Goal: Task Accomplishment & Management: Manage account settings

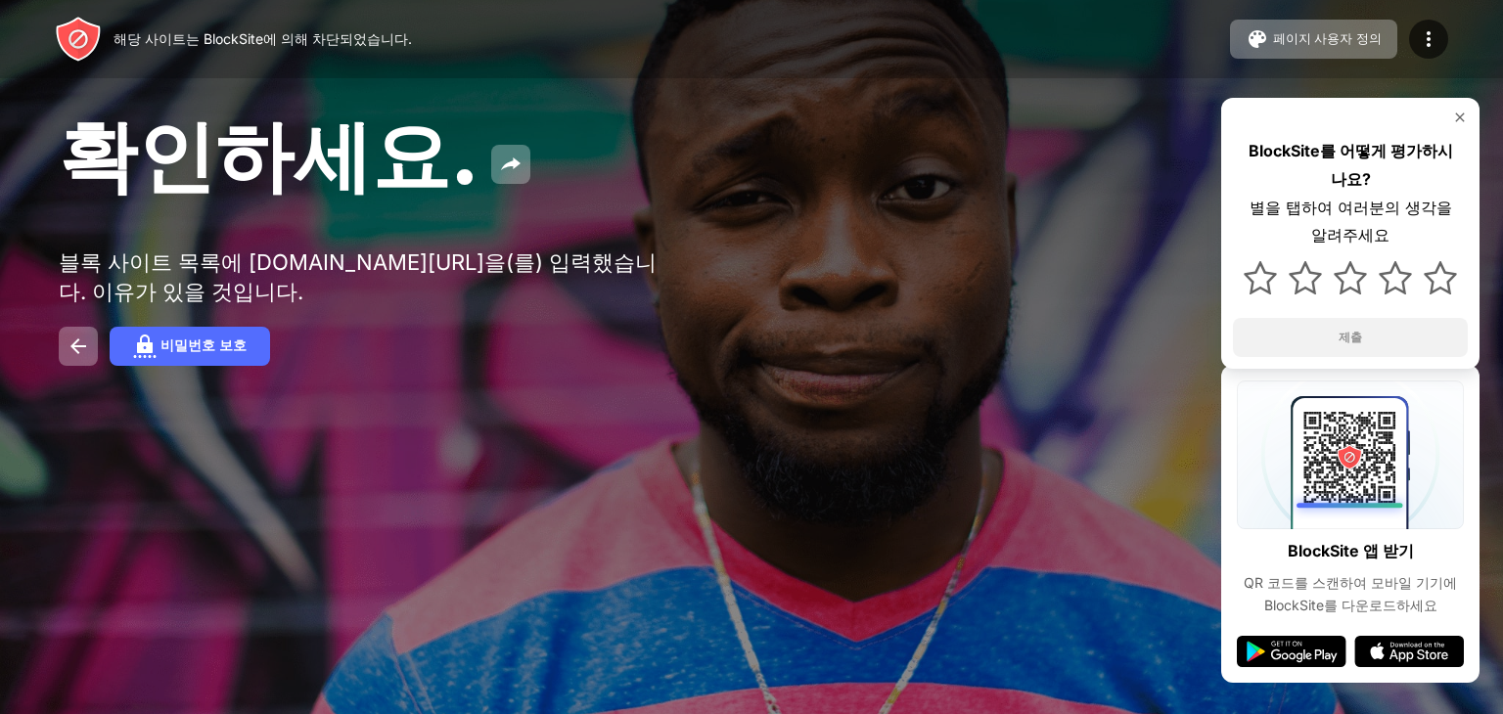
click at [99, 365] on div "비밀번호 보호" at bounding box center [752, 346] width 1386 height 39
click at [77, 366] on button at bounding box center [78, 346] width 39 height 39
click at [170, 353] on font "비밀번호 보호" at bounding box center [204, 346] width 86 height 16
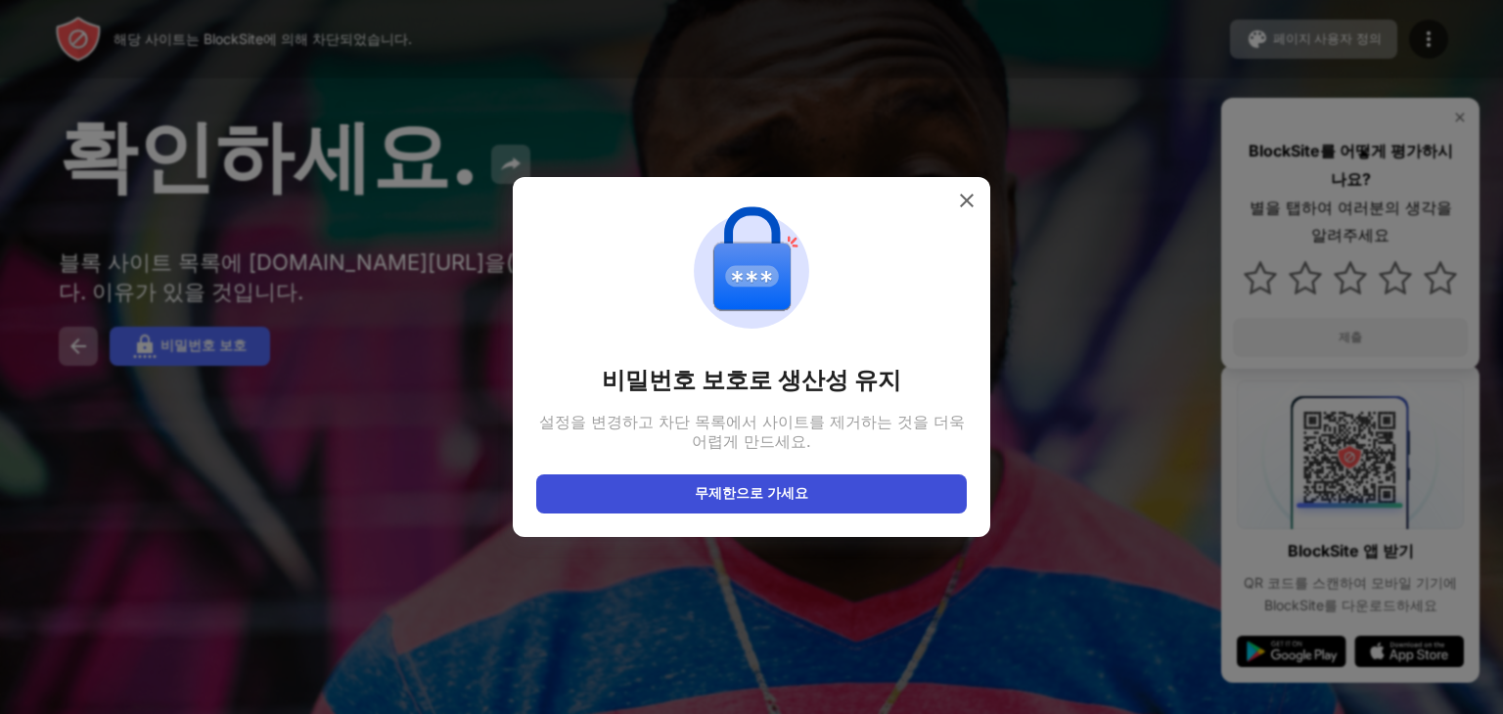
click at [622, 509] on button "무제한으로 가세요" at bounding box center [751, 494] width 431 height 39
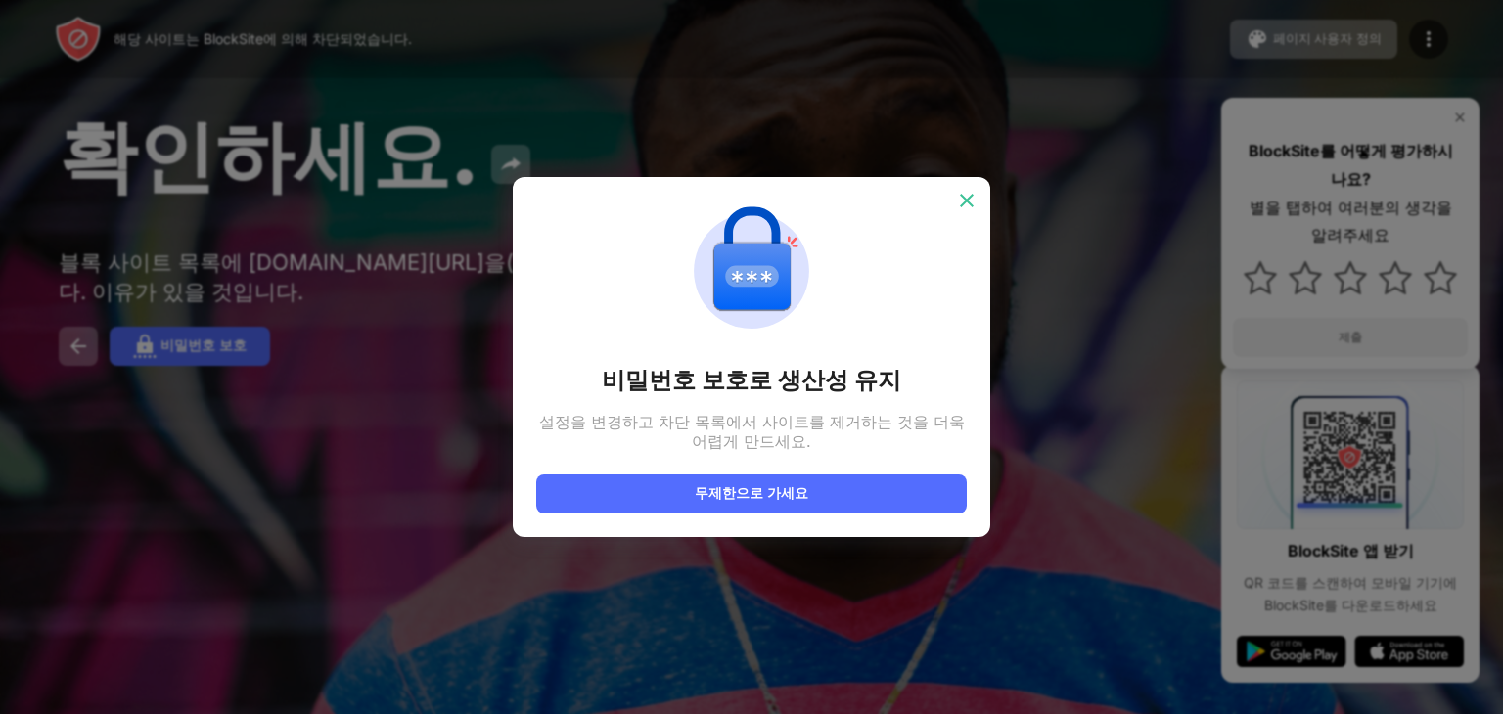
click at [955, 205] on div at bounding box center [966, 200] width 31 height 31
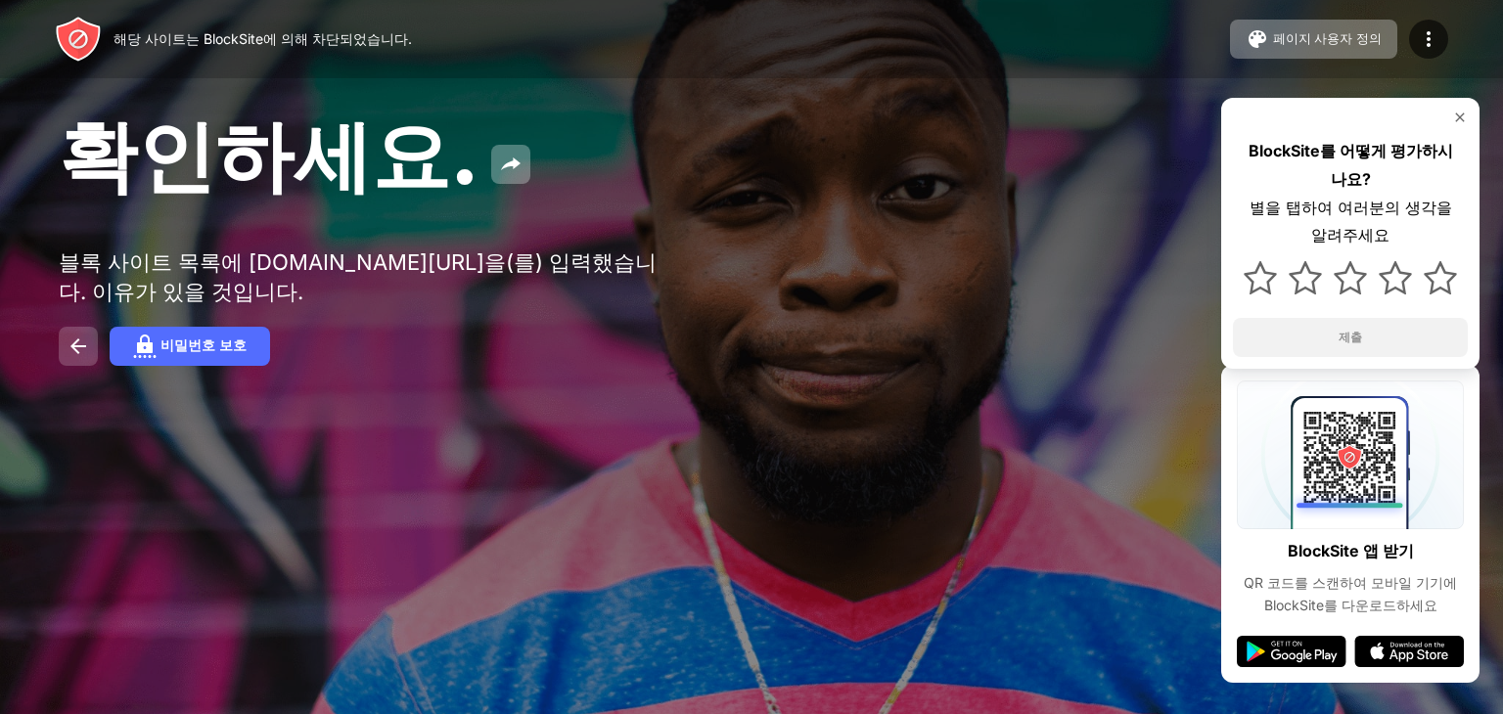
drag, startPoint x: 89, startPoint y: 335, endPoint x: 77, endPoint y: 348, distance: 18.0
click at [86, 338] on div "확인하세요. 블록 사이트 목록에 roblox.com/ko을(를) 입력했습니다. 이유가 있을 것입니다. 비밀번호 보호 BlockSite를 어떻게…" at bounding box center [751, 236] width 1503 height 472
click at [77, 348] on img at bounding box center [78, 346] width 23 height 23
click at [1471, 111] on div "BlockSite를 어떻게 평가하시나요? 별을 탭하여 여러분의 생각을 알려주세요 제출" at bounding box center [1350, 233] width 258 height 271
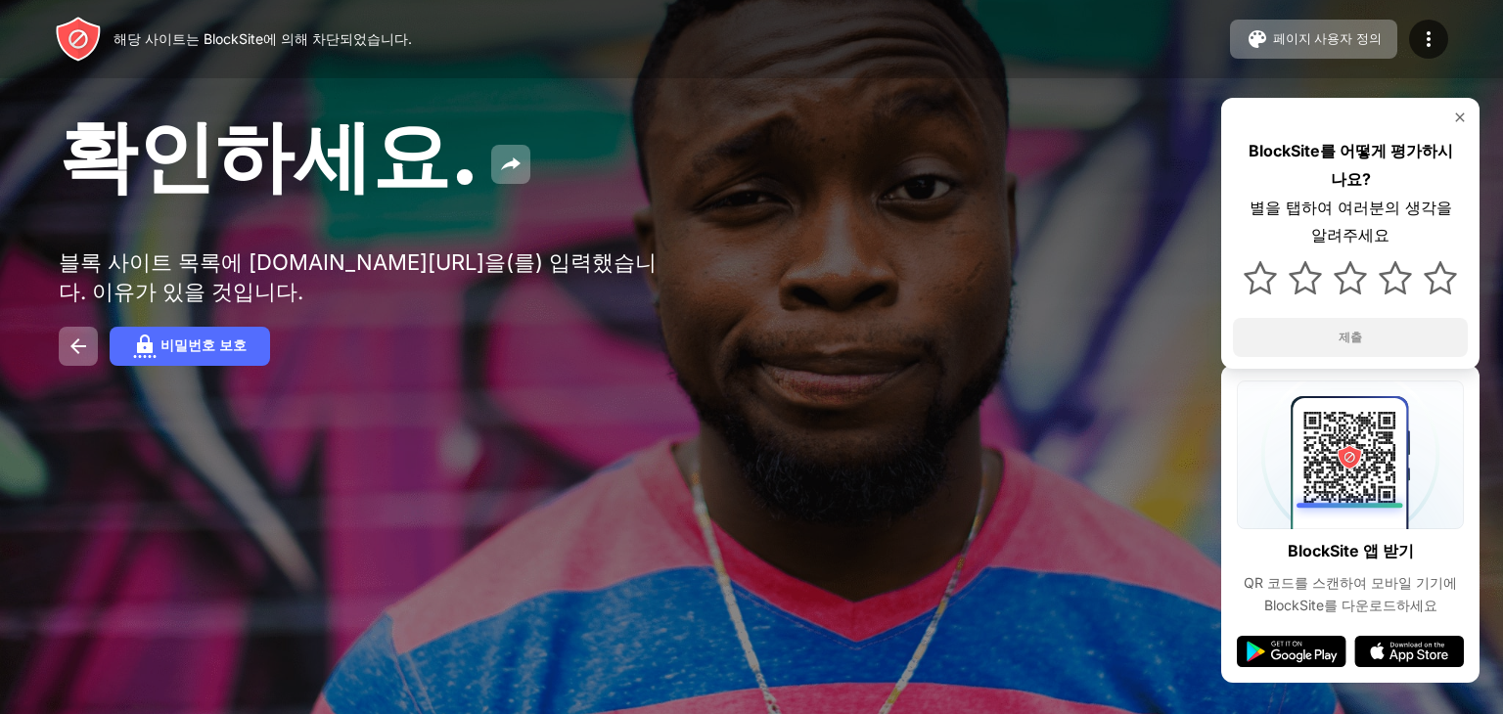
click at [1471, 111] on div "BlockSite를 어떻게 평가하시나요? 별을 탭하여 여러분의 생각을 알려주세요 제출" at bounding box center [1350, 233] width 258 height 271
click at [1458, 116] on img at bounding box center [1460, 118] width 16 height 16
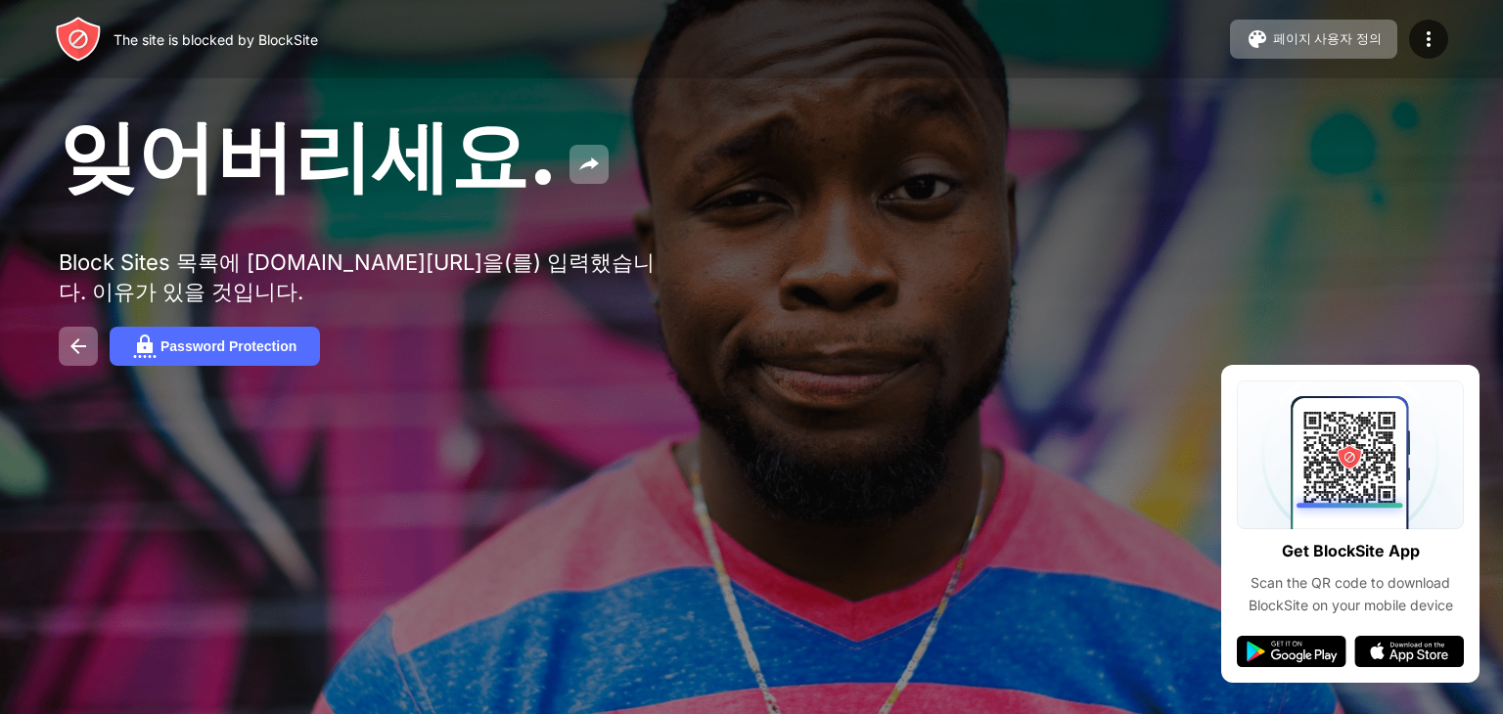
click at [636, 400] on div "잊어버리세요. Block Sites 목록에 roblox.com/ko을(를) 입력했습니다. 이유가 있을 것입니다. Password Protect…" at bounding box center [751, 236] width 1503 height 472
click at [164, 366] on button "Password Protection" at bounding box center [215, 346] width 210 height 39
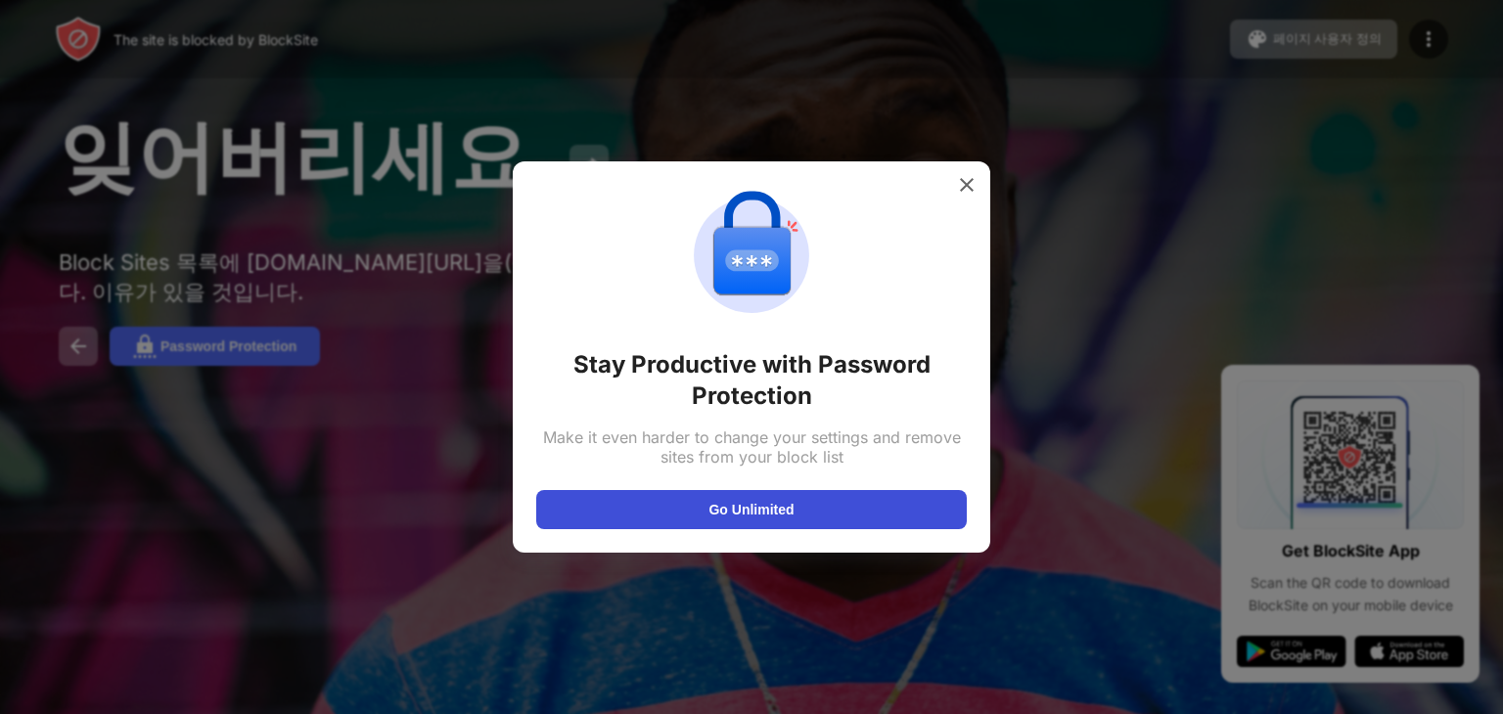
click at [583, 527] on div "Stay Productive with Password Protection Make it even harder to change your set…" at bounding box center [752, 356] width 478 height 391
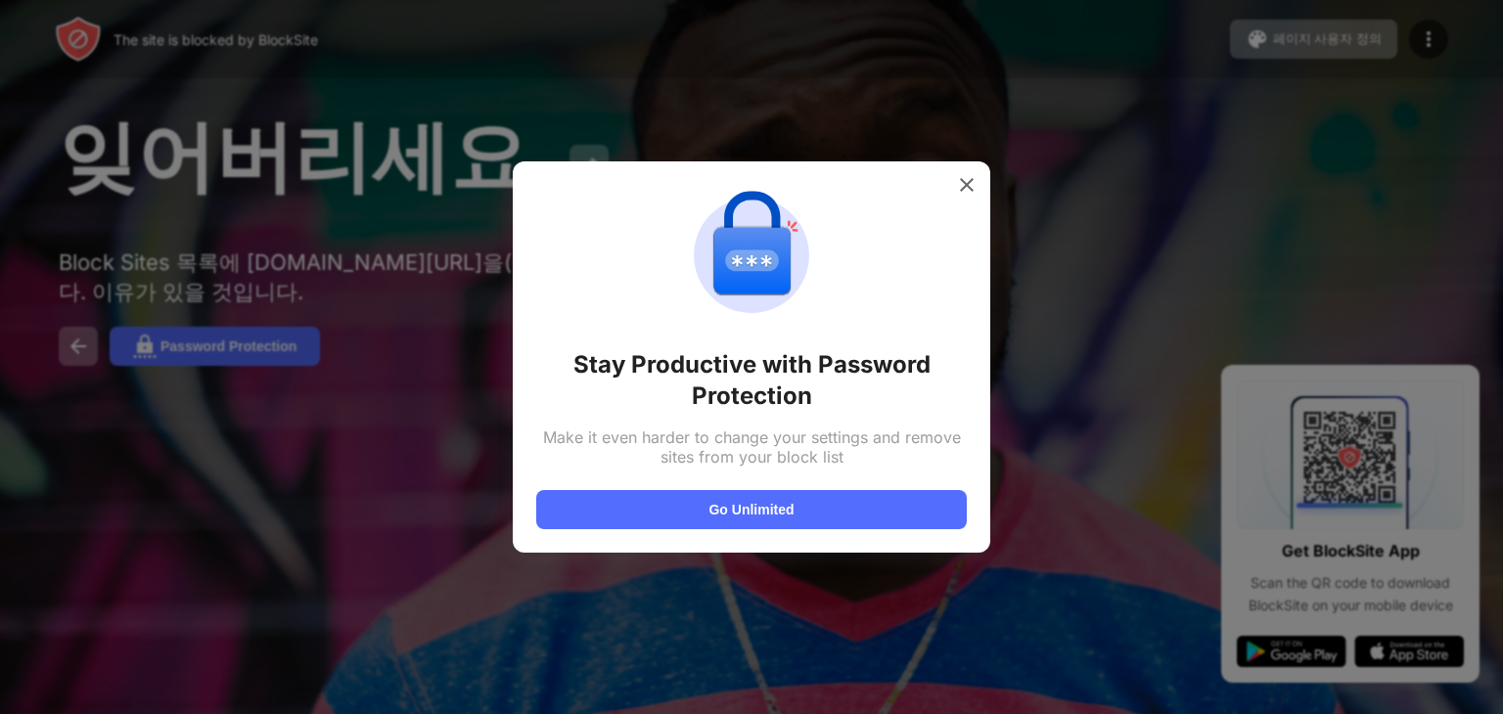
click at [593, 484] on div "Stay Productive with Password Protection Make it even harder to change your set…" at bounding box center [751, 357] width 431 height 345
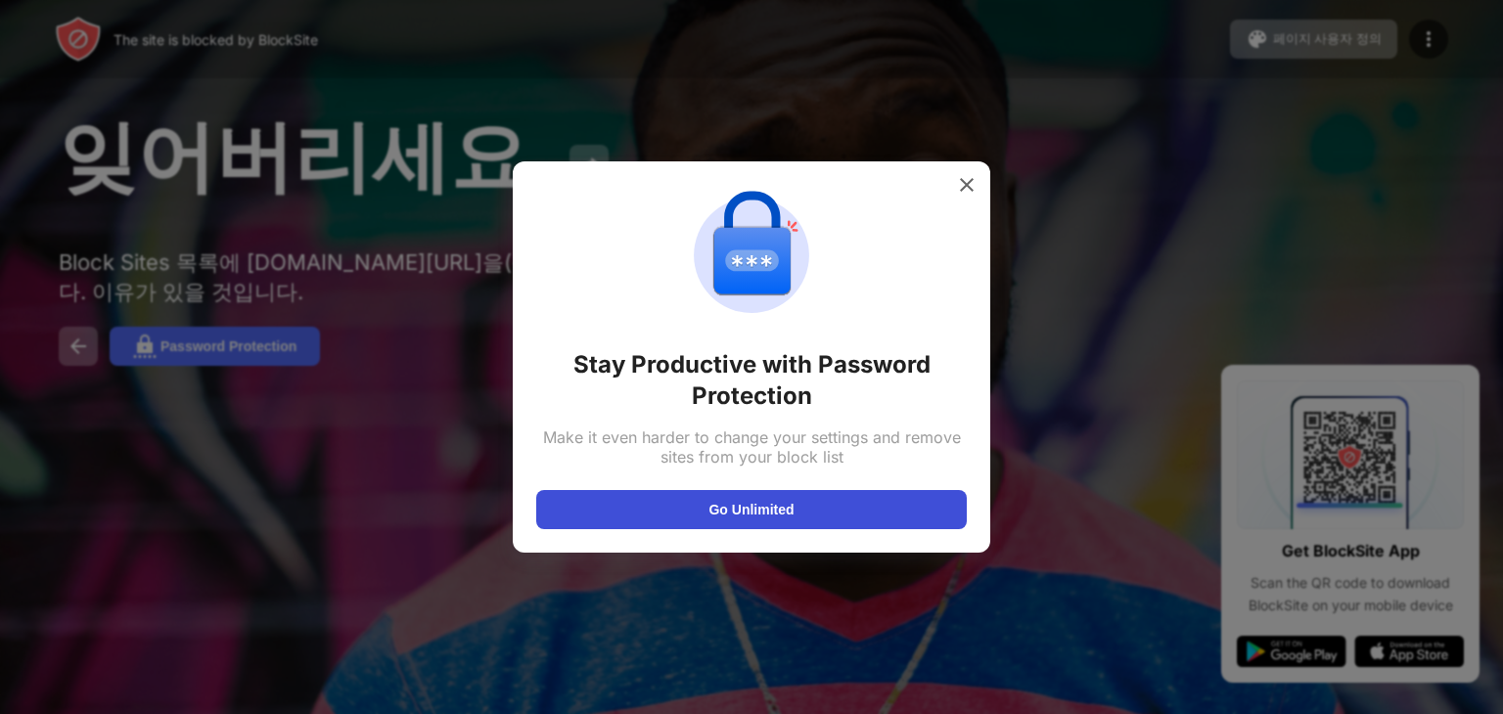
click at [593, 501] on button "Go Unlimited" at bounding box center [751, 509] width 431 height 39
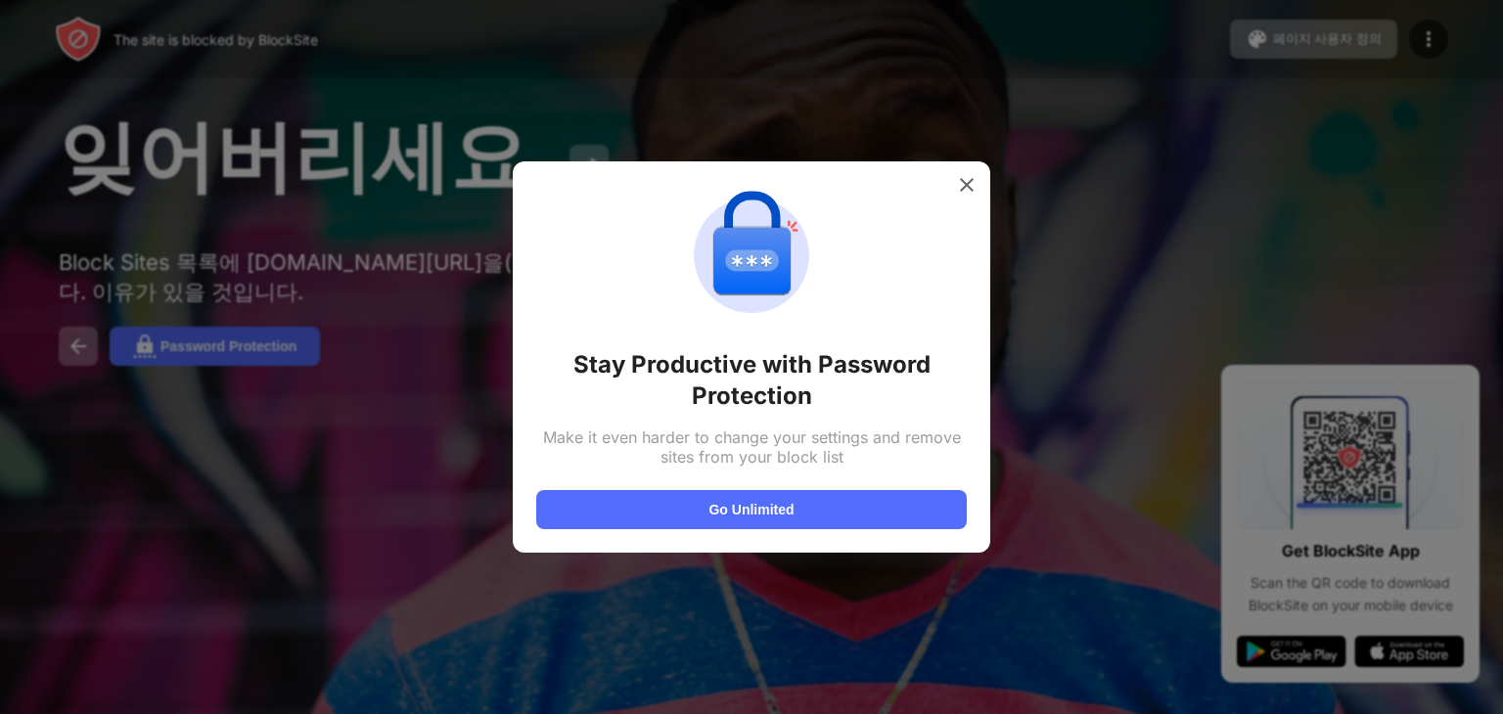
click at [73, 364] on div at bounding box center [751, 357] width 1503 height 714
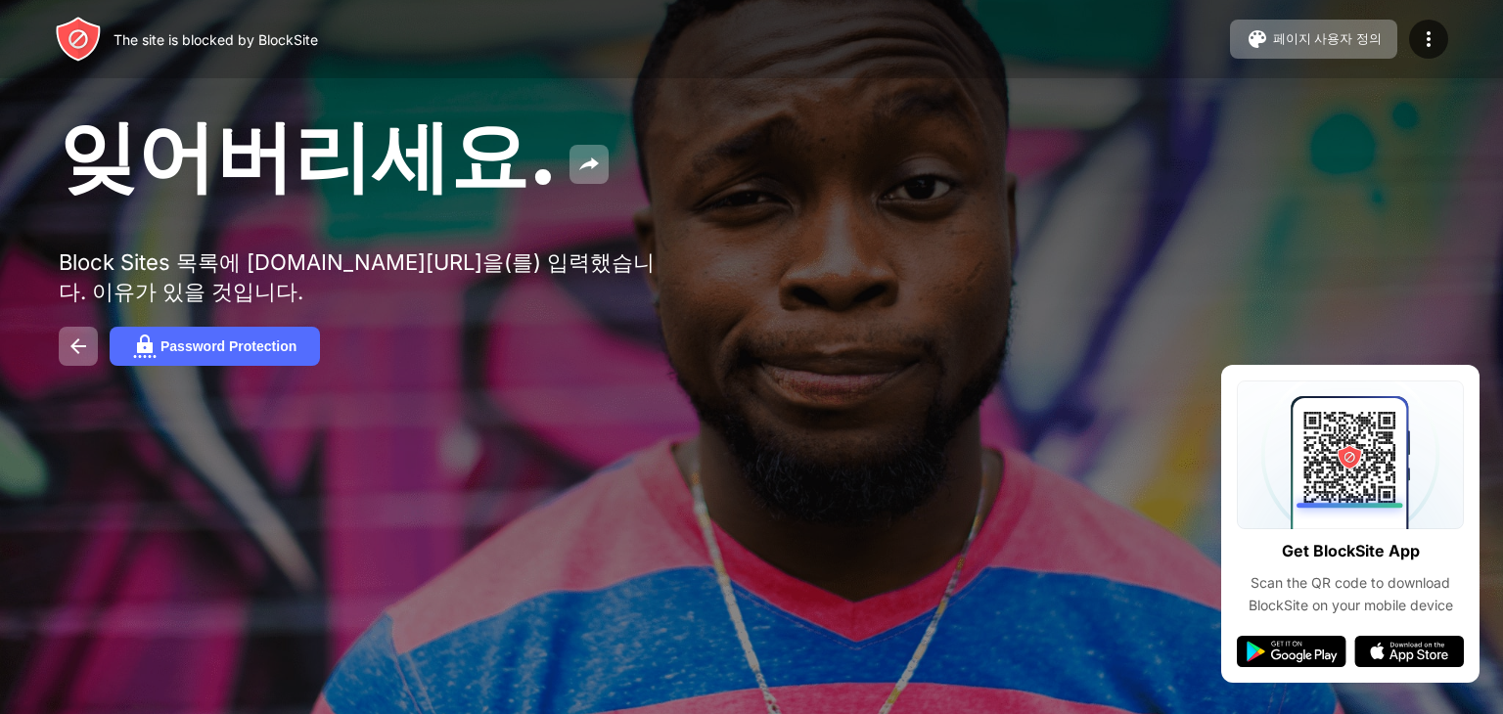
click at [73, 364] on div at bounding box center [751, 357] width 1503 height 714
click at [73, 358] on img at bounding box center [78, 346] width 23 height 23
drag, startPoint x: 73, startPoint y: 364, endPoint x: 47, endPoint y: 450, distance: 90.1
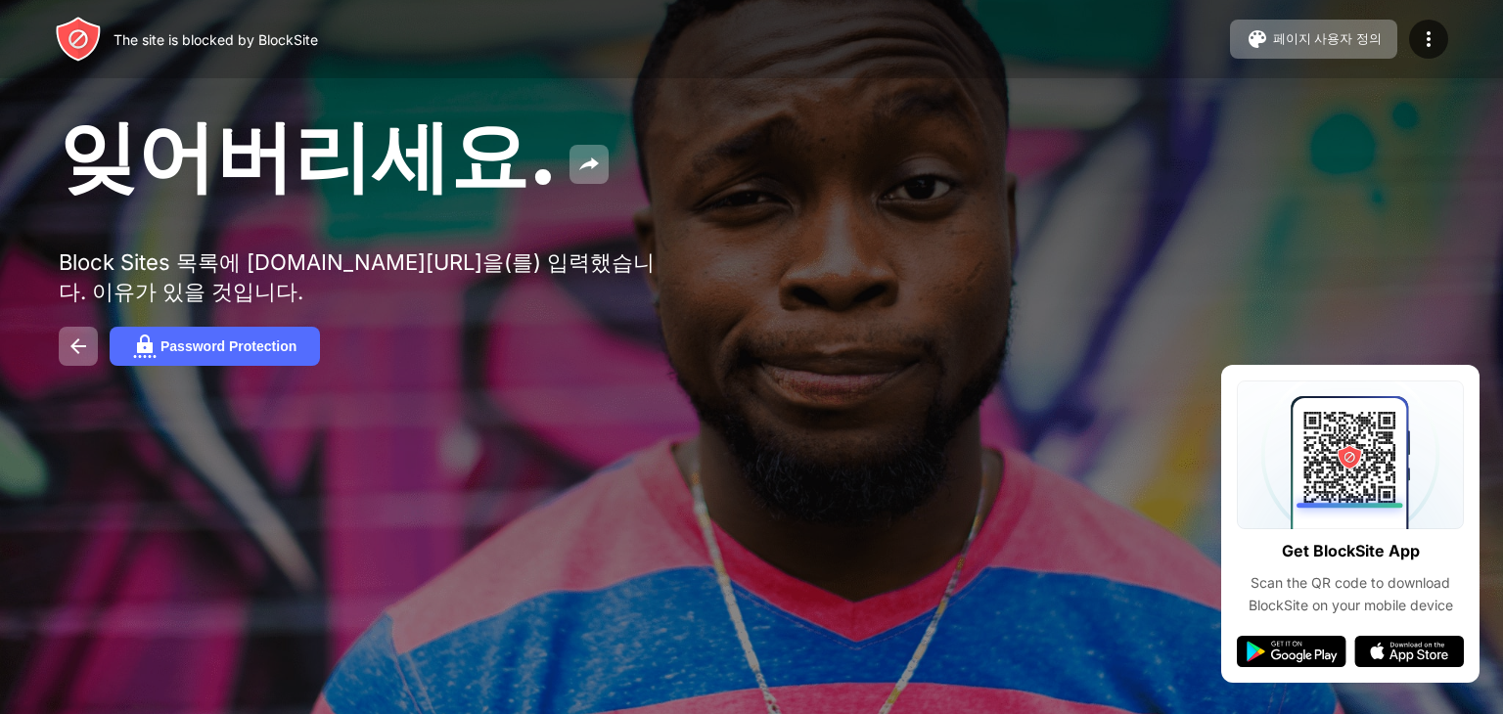
click at [94, 222] on div "잊어버리세요. Block Sites 목록에 roblox.com/ko을(를) 입력했습니다. 이유가 있을 것입니다. Password Protect…" at bounding box center [751, 236] width 1503 height 472
